Goal: Task Accomplishment & Management: Use online tool/utility

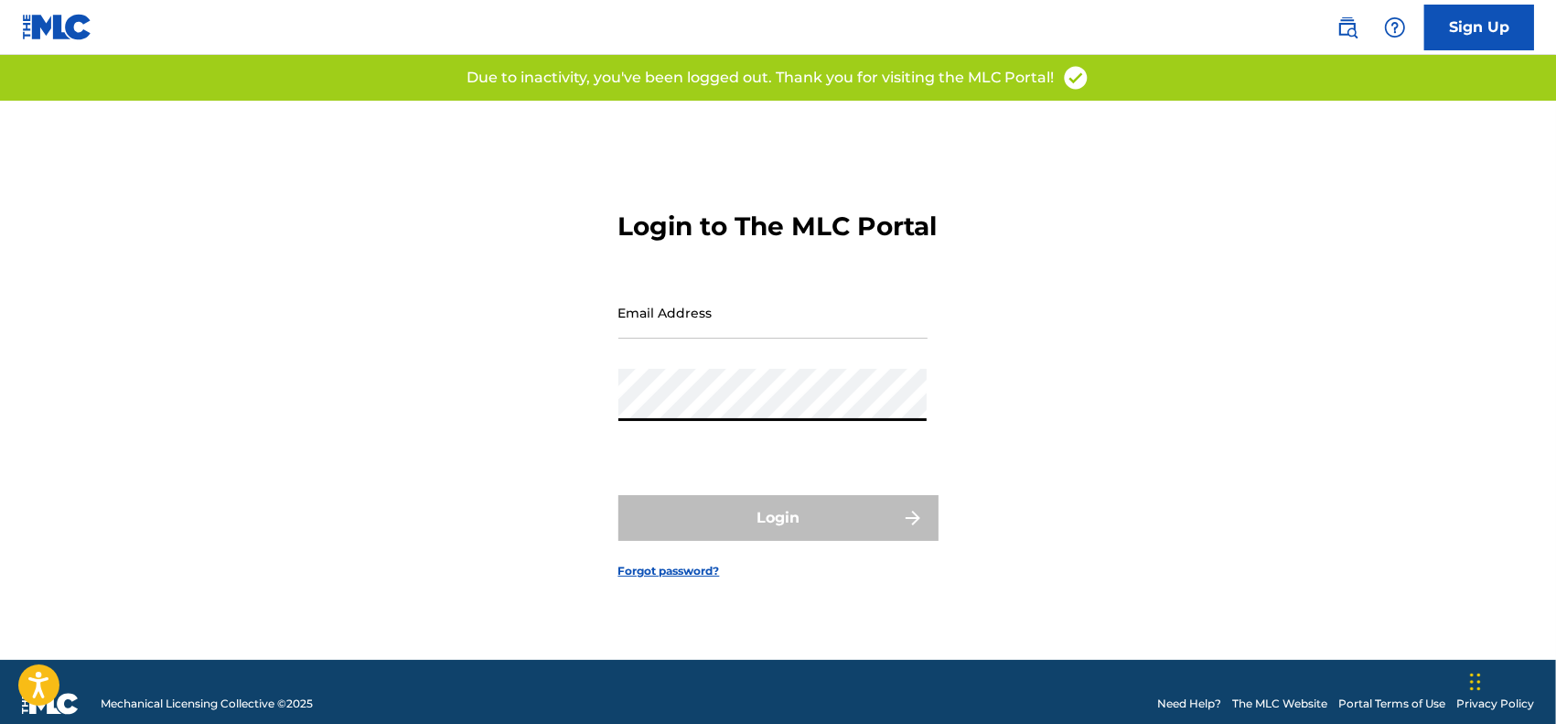
type input "[EMAIL_ADDRESS][DOMAIN_NAME]"
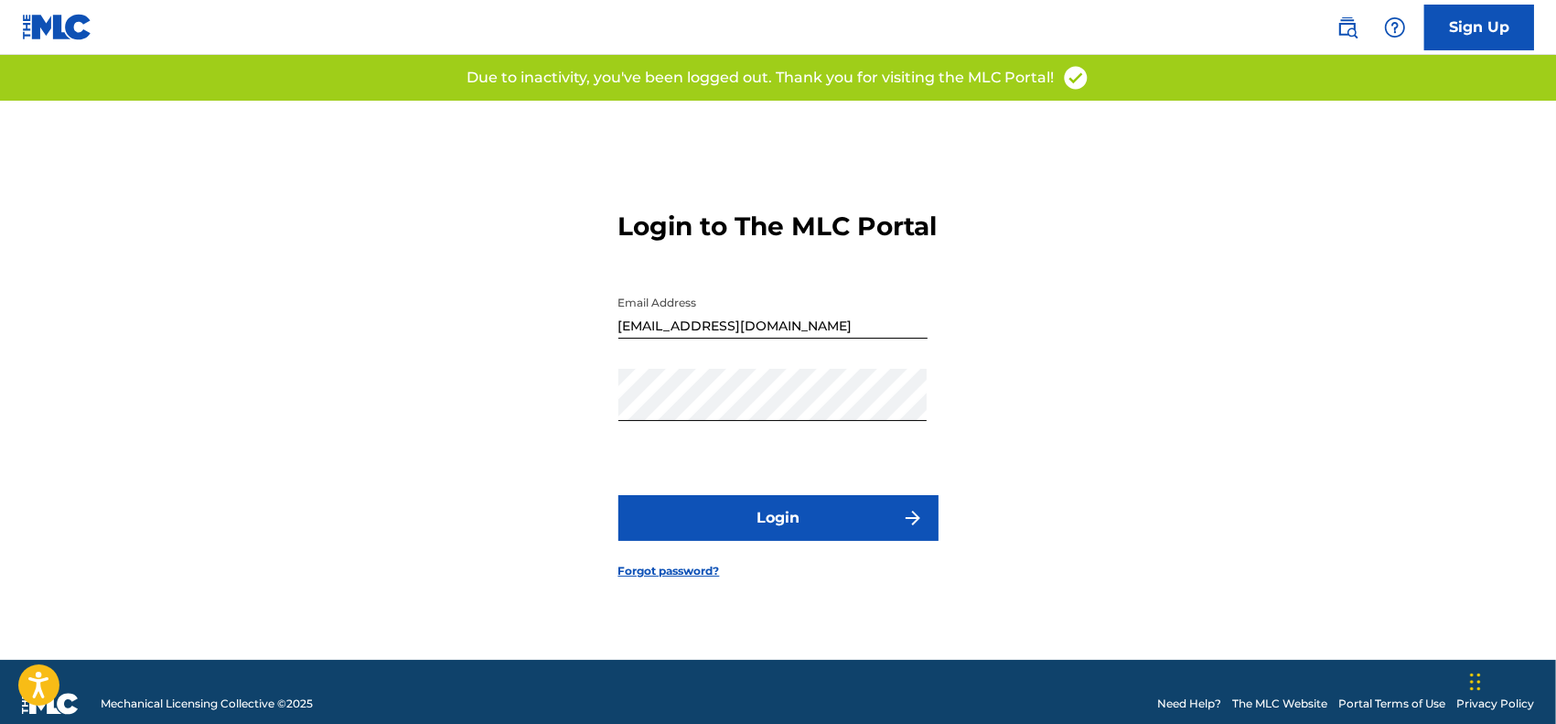
click at [746, 537] on button "Login" at bounding box center [778, 518] width 320 height 46
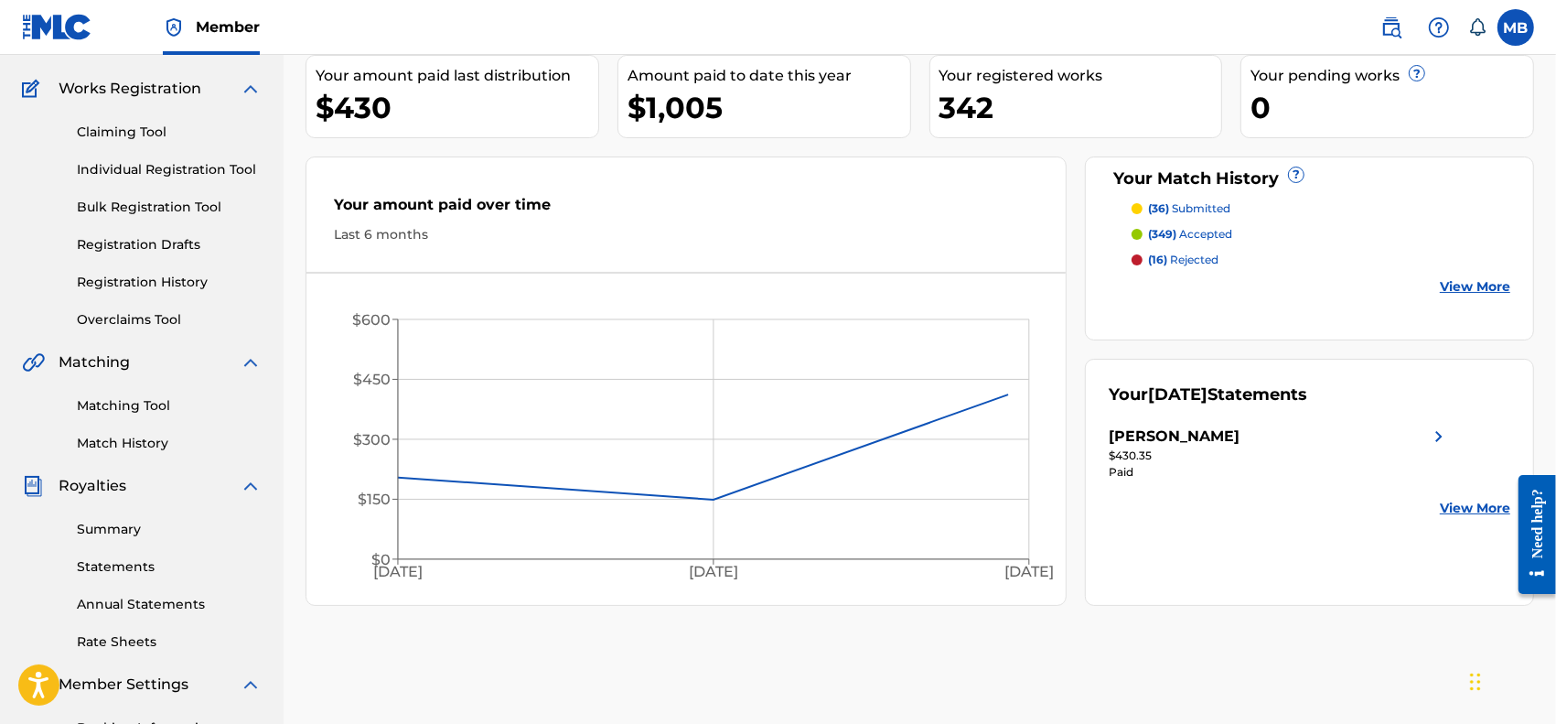
scroll to position [190, 0]
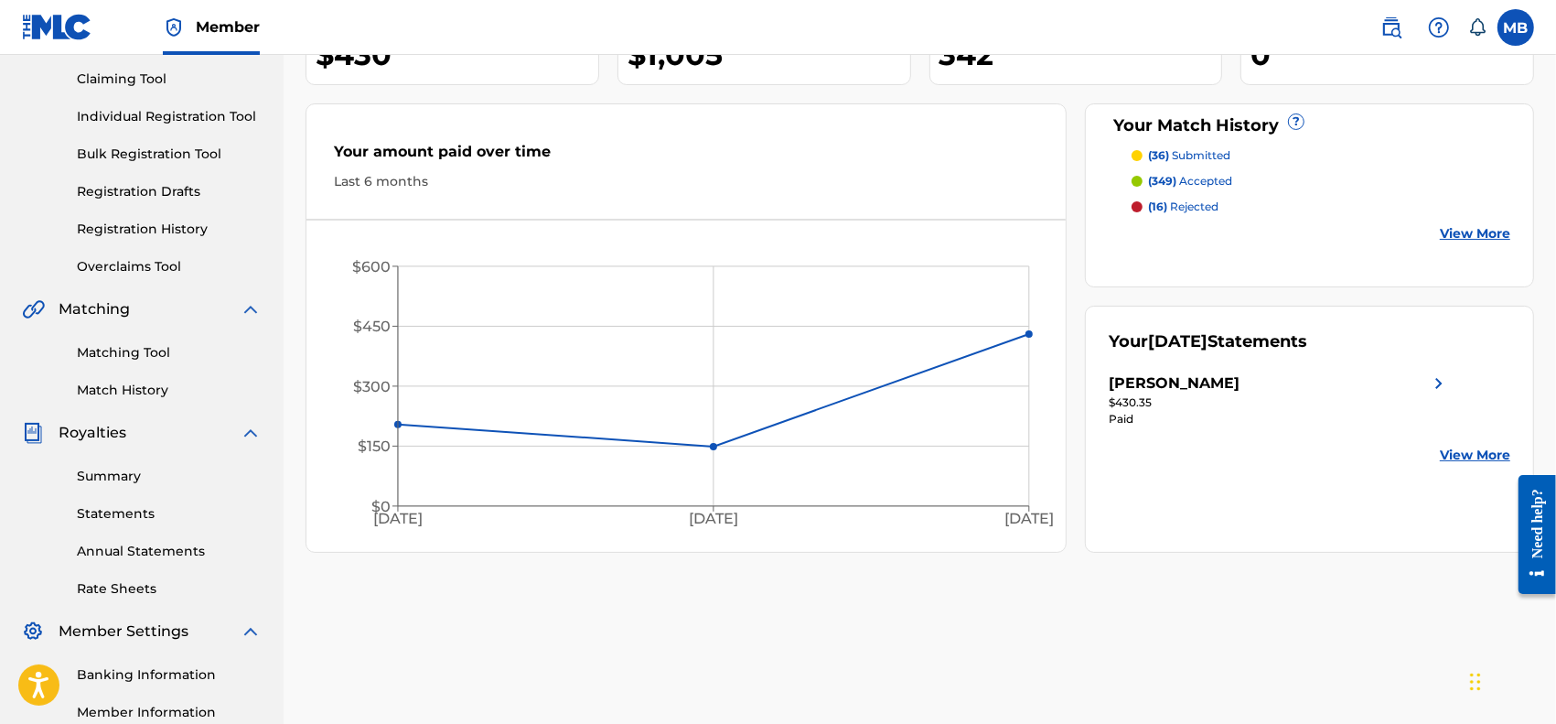
click at [121, 354] on link "Matching Tool" at bounding box center [169, 352] width 185 height 19
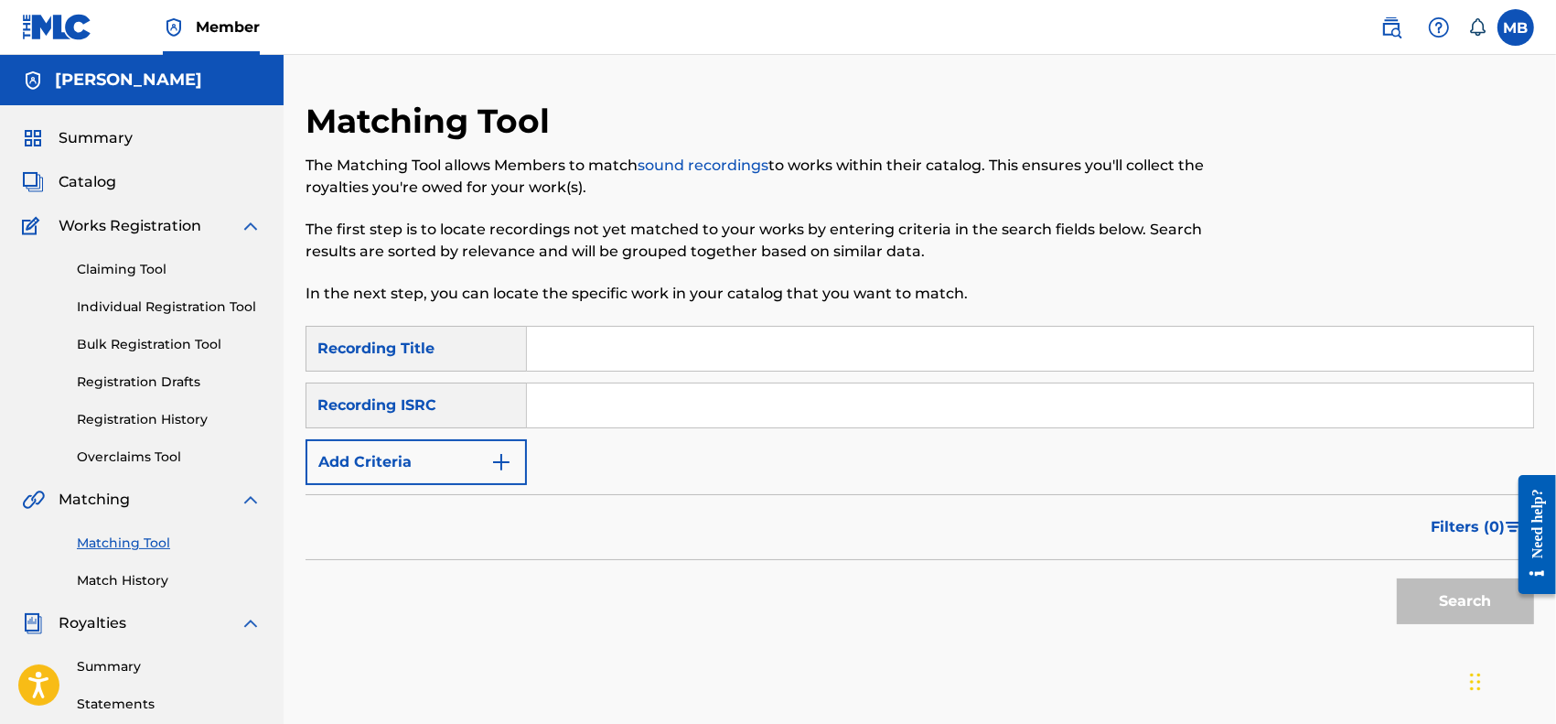
click at [496, 462] on img "Search Form" at bounding box center [501, 462] width 22 height 22
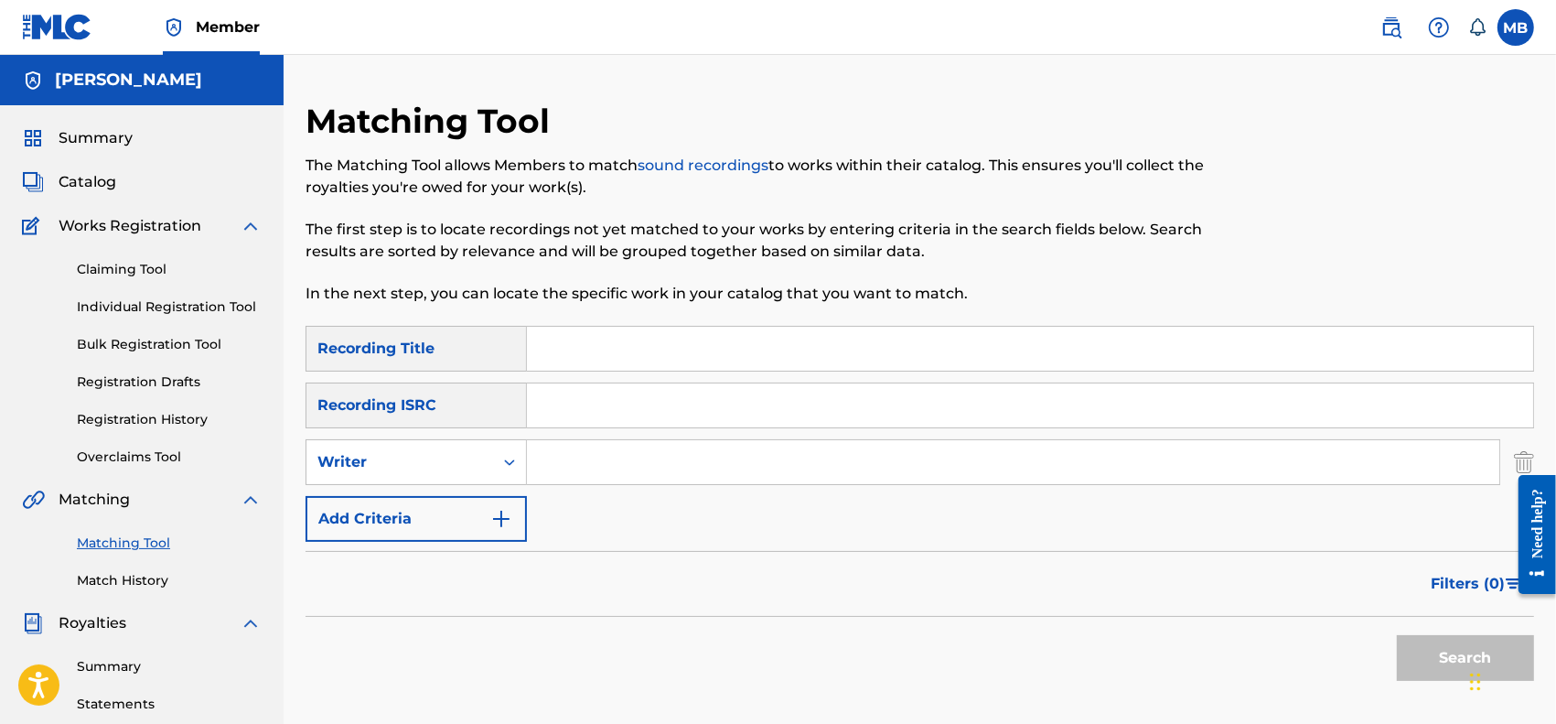
click at [573, 467] on input "Search Form" at bounding box center [1013, 462] width 972 height 44
type input "[PERSON_NAME]"
click at [1397, 635] on button "Search" at bounding box center [1465, 658] width 137 height 46
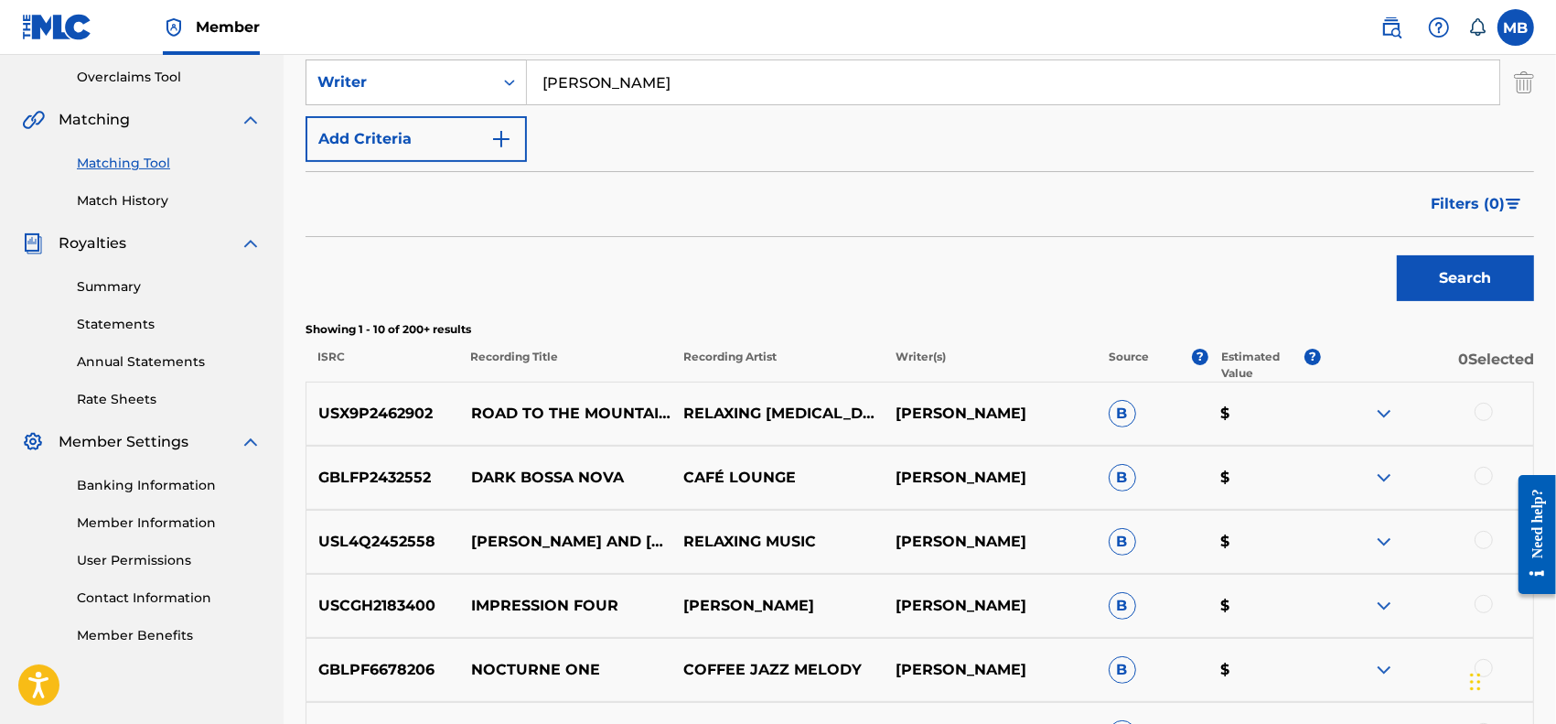
scroll to position [381, 0]
click at [1432, 198] on button "Filters ( 0 )" at bounding box center [1477, 203] width 114 height 46
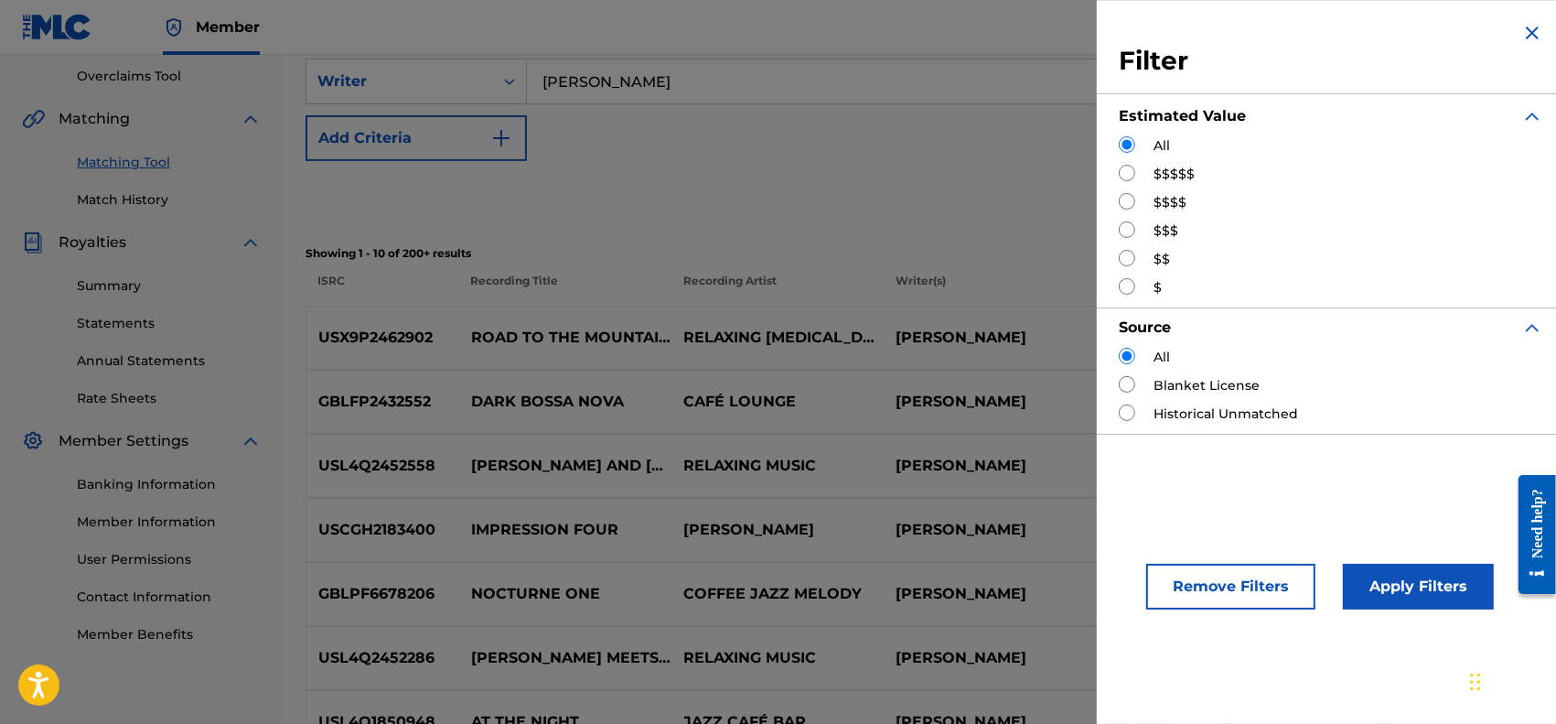
click at [1130, 233] on input "Search Form" at bounding box center [1127, 229] width 16 height 16
radio input "true"
click at [1443, 579] on button "Apply Filters" at bounding box center [1418, 586] width 151 height 46
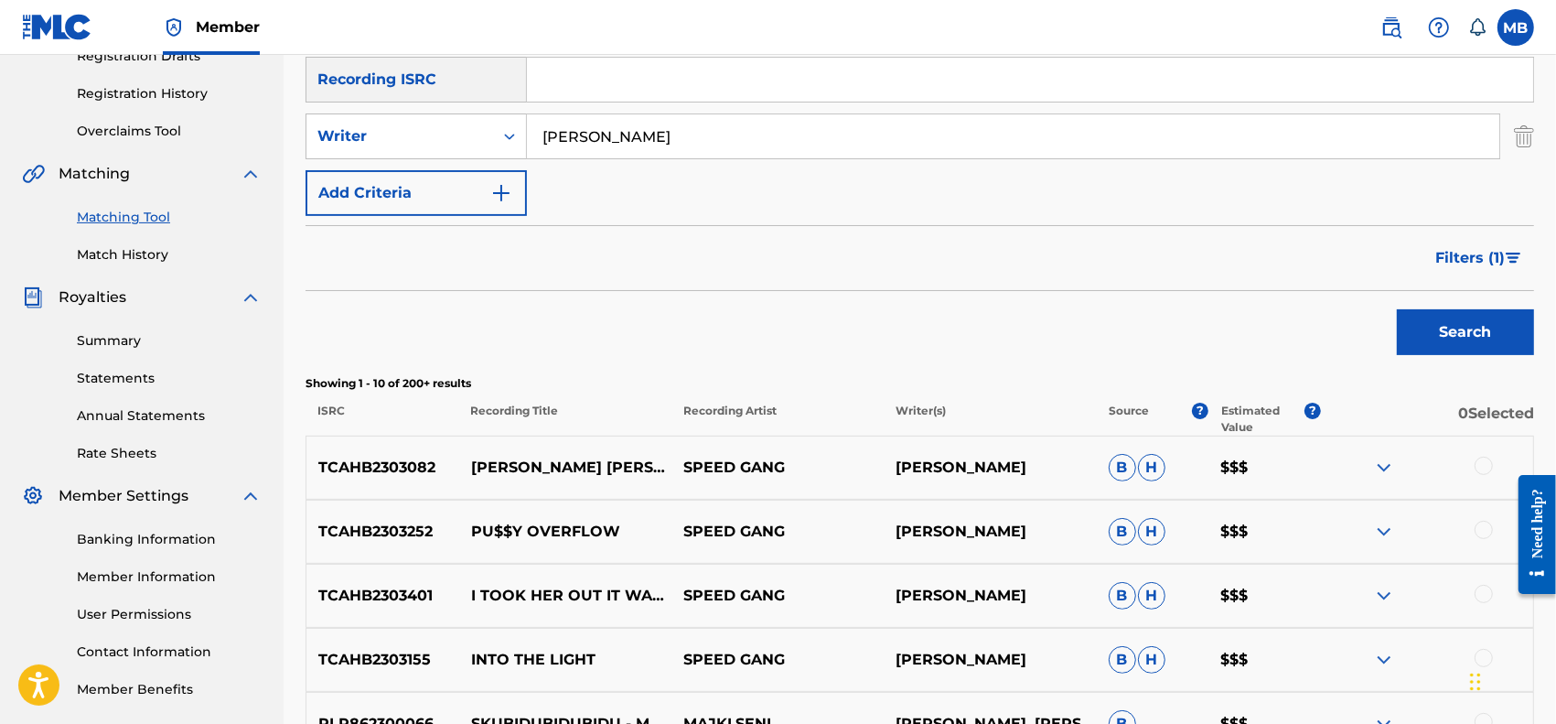
scroll to position [190, 0]
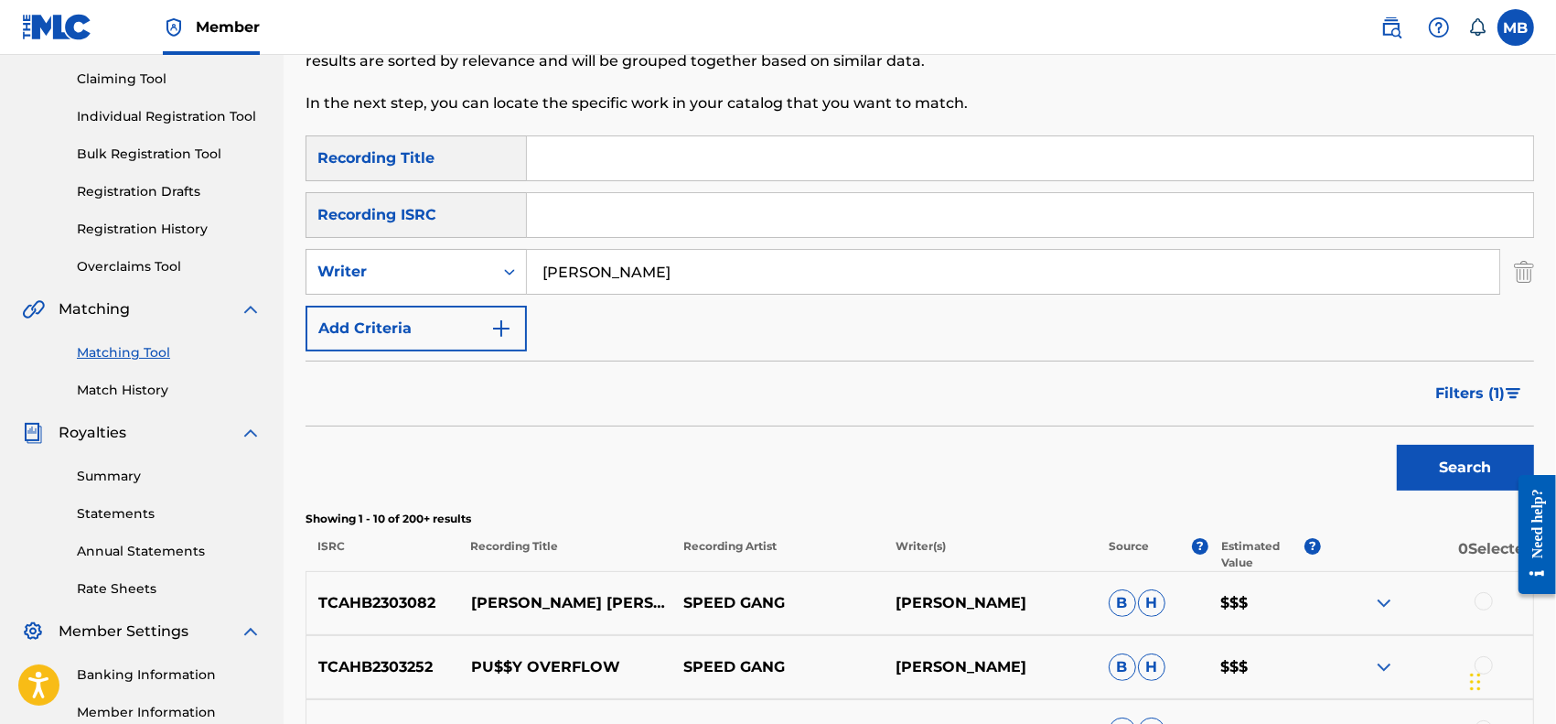
click at [1461, 382] on span "Filters ( 1 )" at bounding box center [1470, 393] width 70 height 22
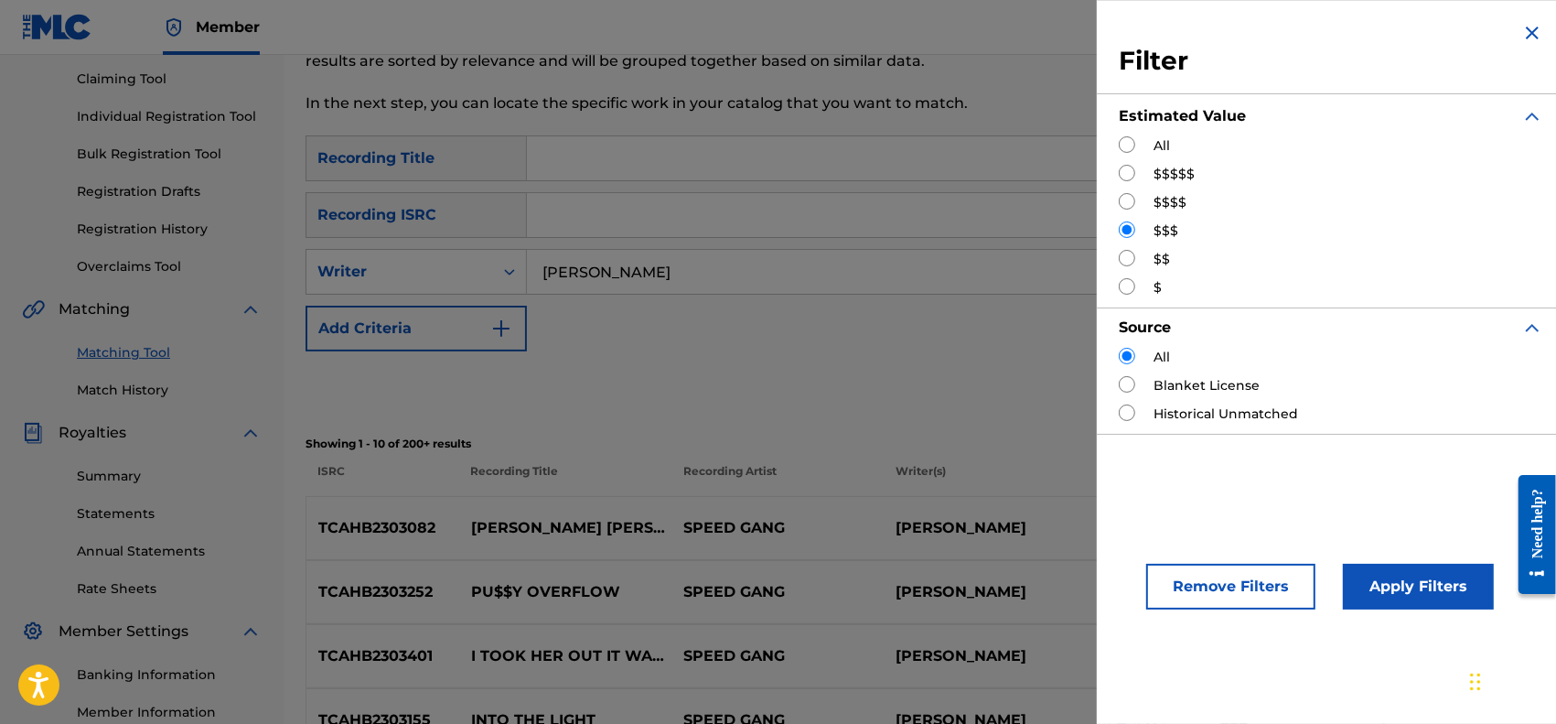
click at [1132, 258] on input "Search Form" at bounding box center [1127, 258] width 16 height 16
radio input "true"
click at [1398, 595] on button "Apply Filters" at bounding box center [1418, 586] width 151 height 46
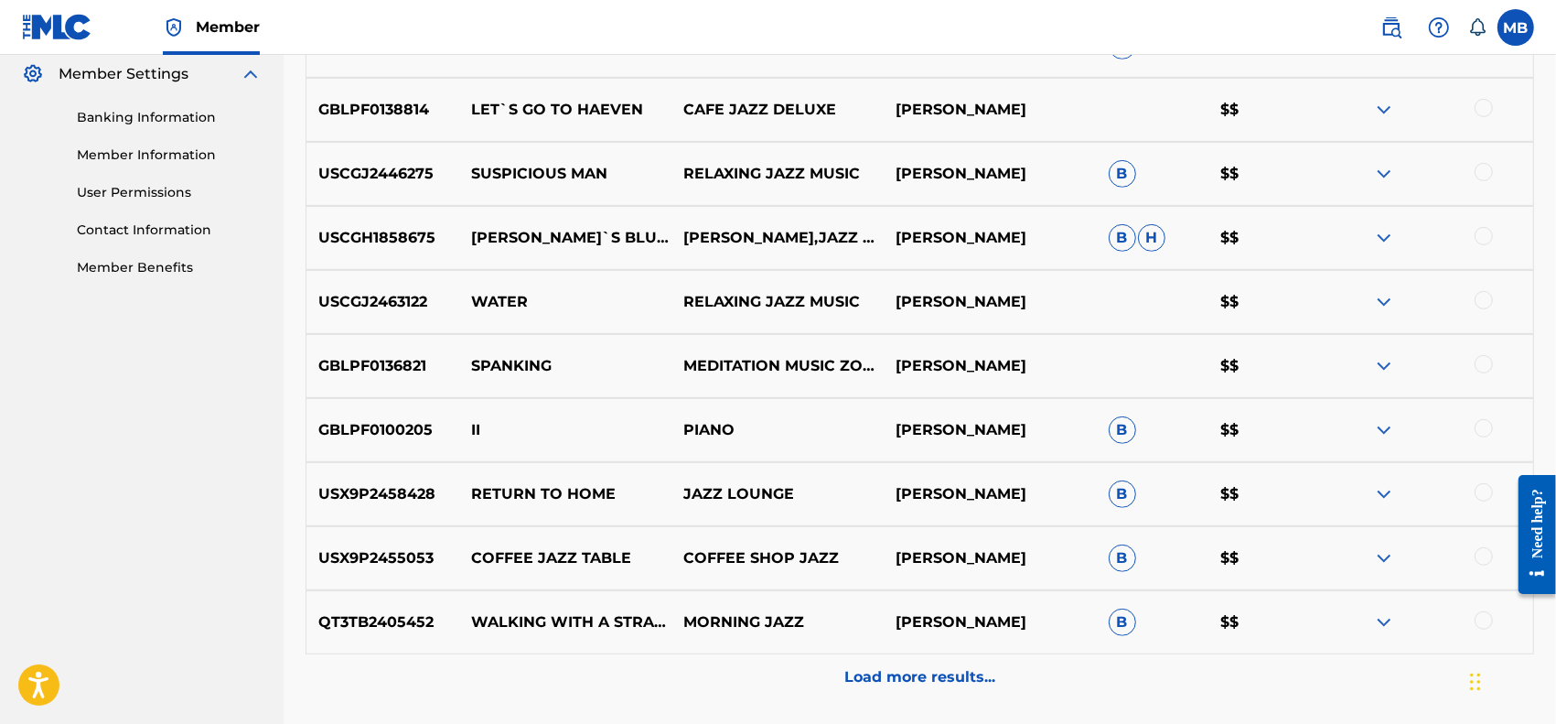
scroll to position [762, 0]
